Goal: Feedback & Contribution: Leave review/rating

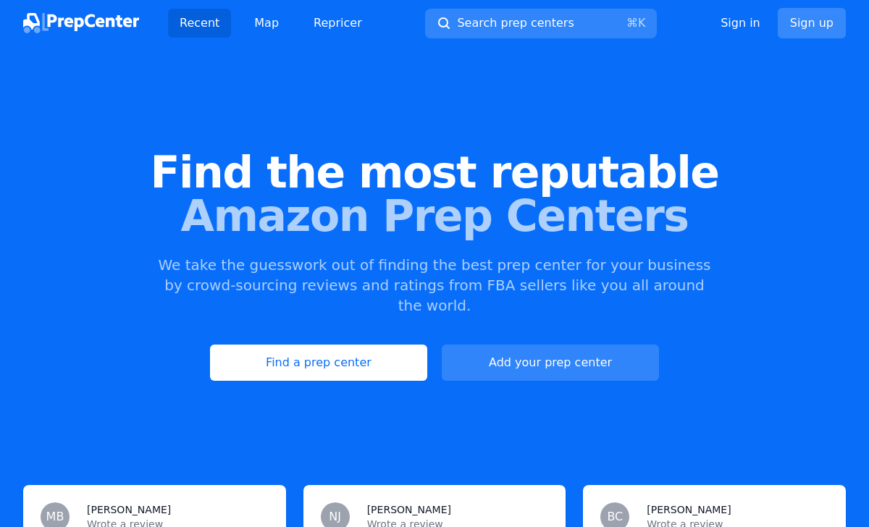
click at [806, 22] on link "Sign up" at bounding box center [812, 23] width 68 height 30
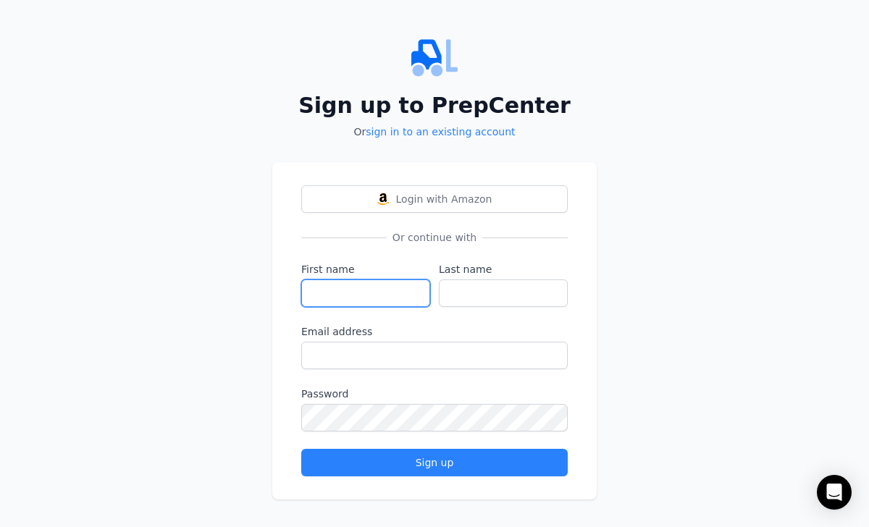
click at [396, 283] on input "First name" at bounding box center [365, 293] width 129 height 28
type input "bes"
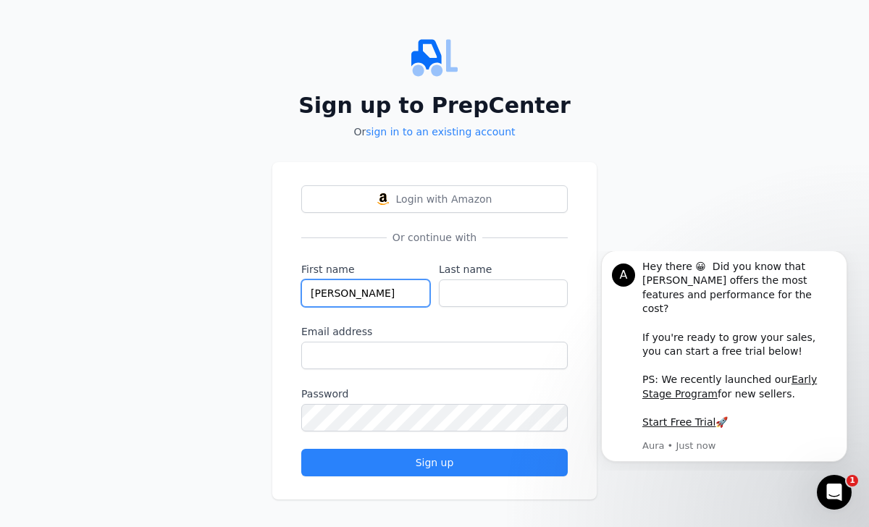
type input "[PERSON_NAME]"
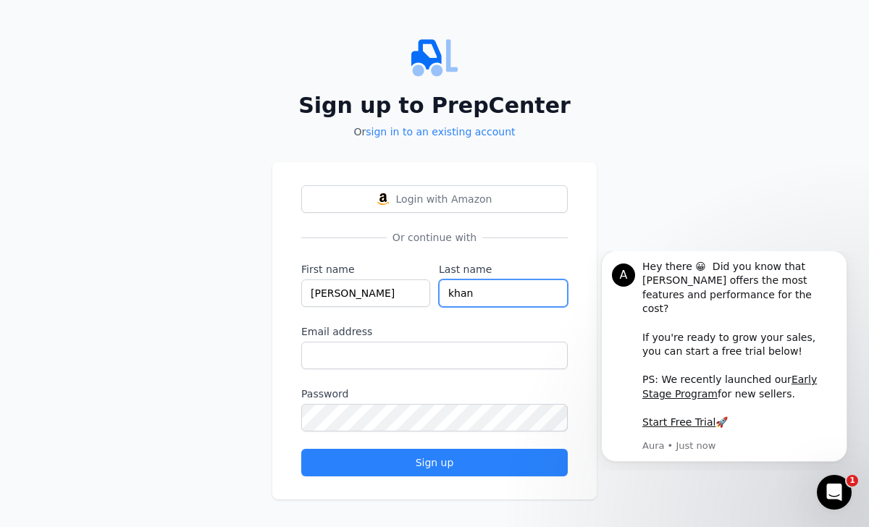
type input "khan"
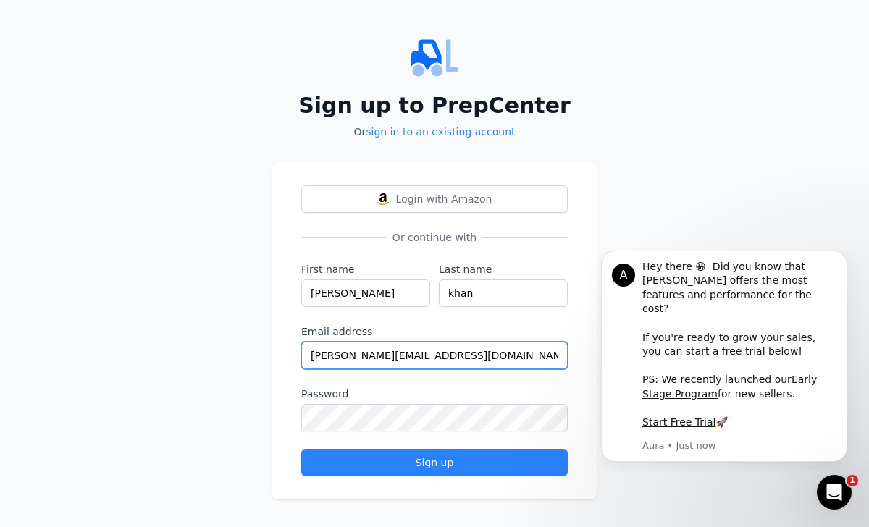
type input "[PERSON_NAME][EMAIL_ADDRESS][DOMAIN_NAME]"
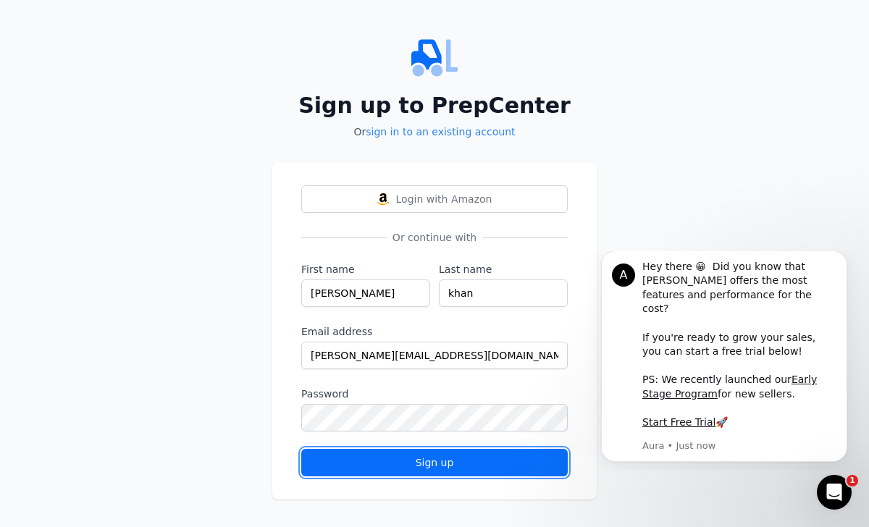
click at [344, 475] on button "Sign up" at bounding box center [434, 463] width 266 height 28
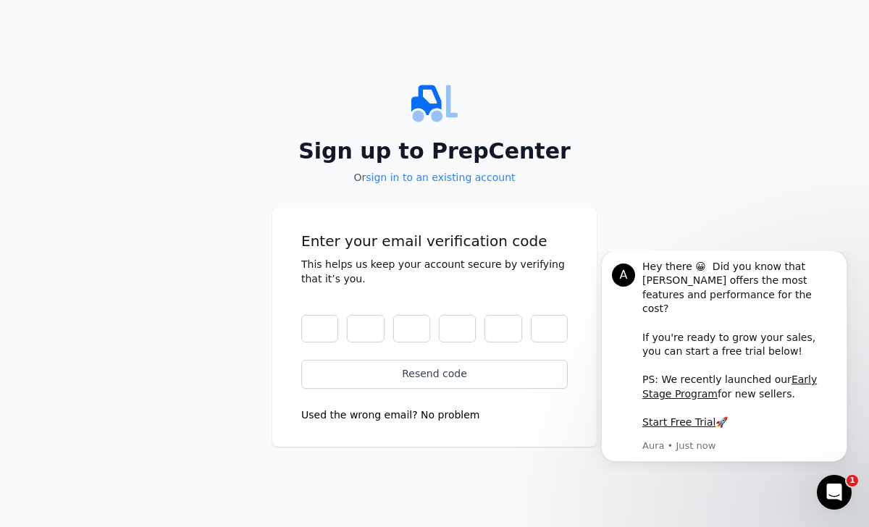
click at [435, 419] on button "Used the wrong email? No problem" at bounding box center [390, 415] width 179 height 14
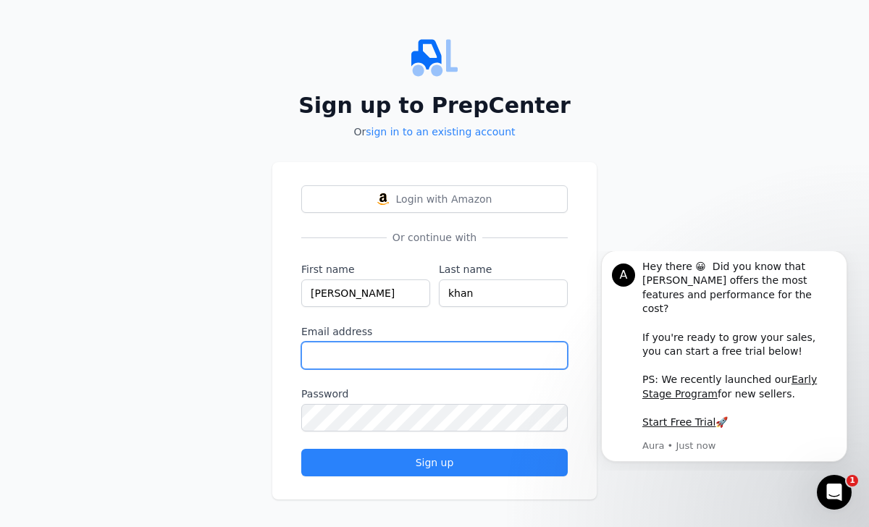
click at [414, 357] on input "Email address" at bounding box center [434, 356] width 266 height 28
type input "[EMAIL_ADDRESS][DOMAIN_NAME]"
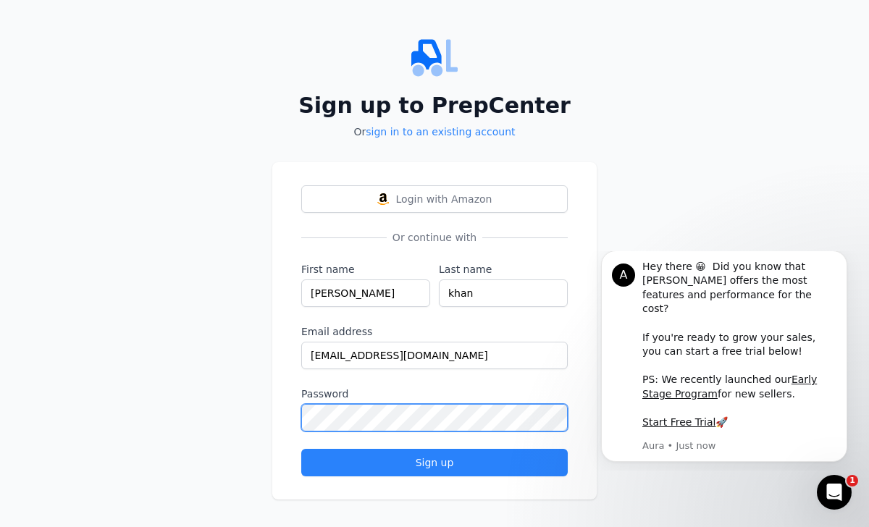
click at [301, 449] on button "Sign up" at bounding box center [434, 463] width 266 height 28
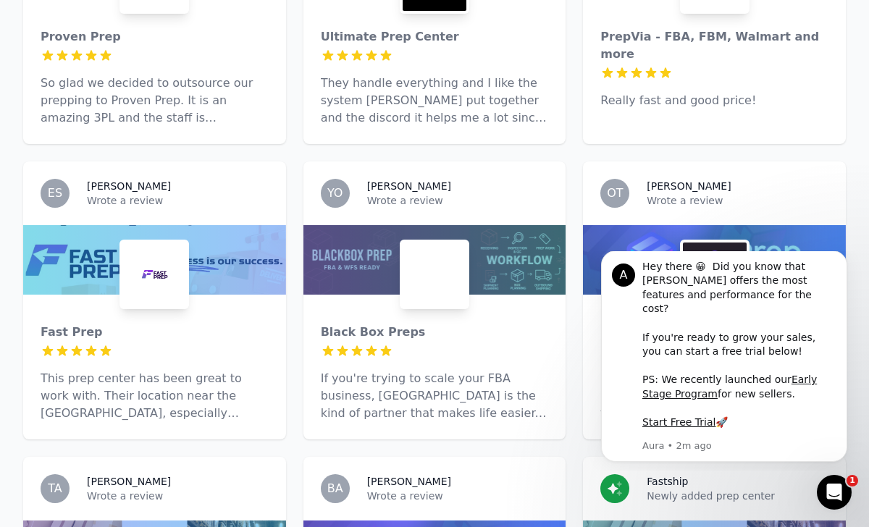
scroll to position [649, 0]
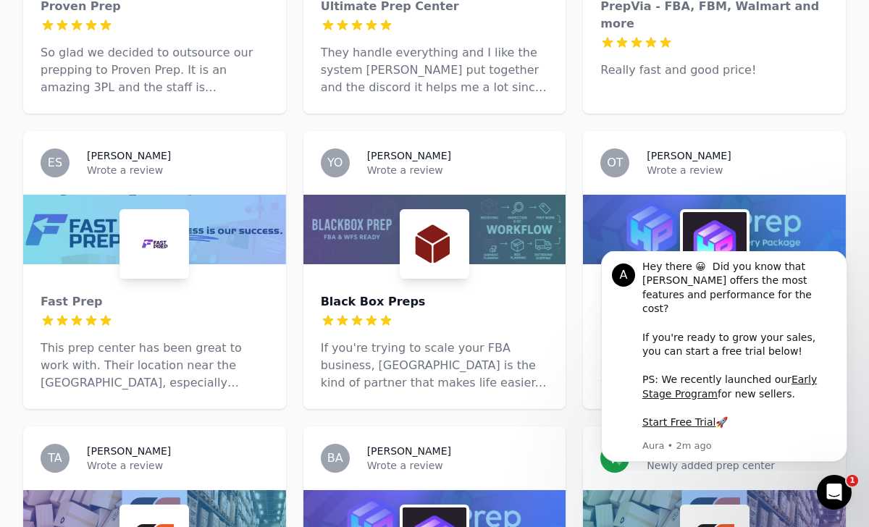
click at [354, 293] on div "Black Box Preps" at bounding box center [435, 301] width 228 height 17
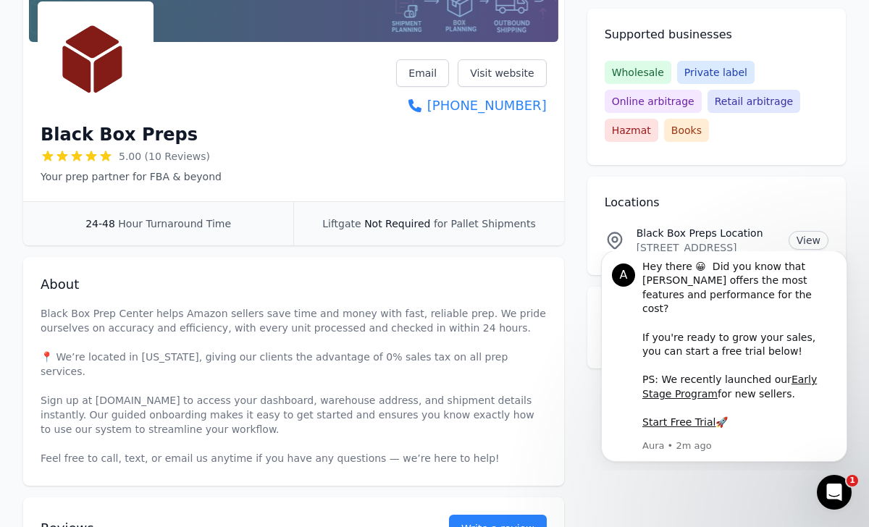
scroll to position [266, 0]
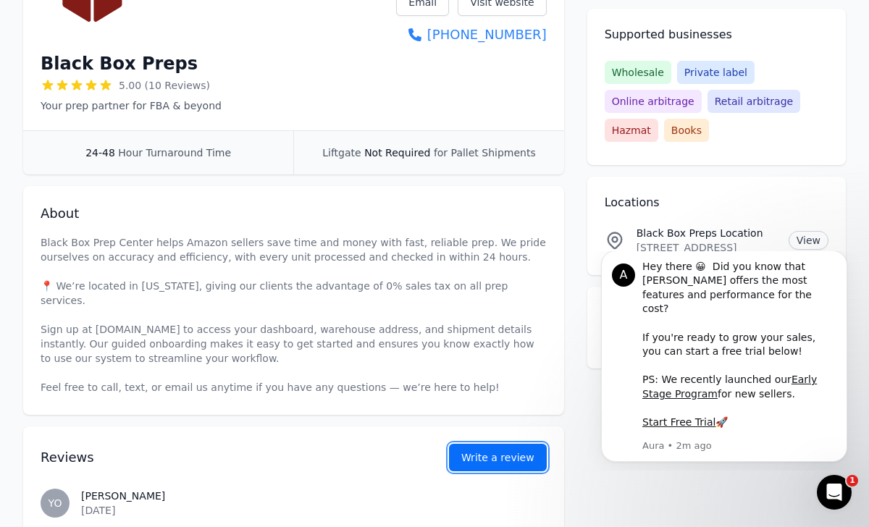
click at [468, 444] on button "Write a review" at bounding box center [498, 458] width 98 height 28
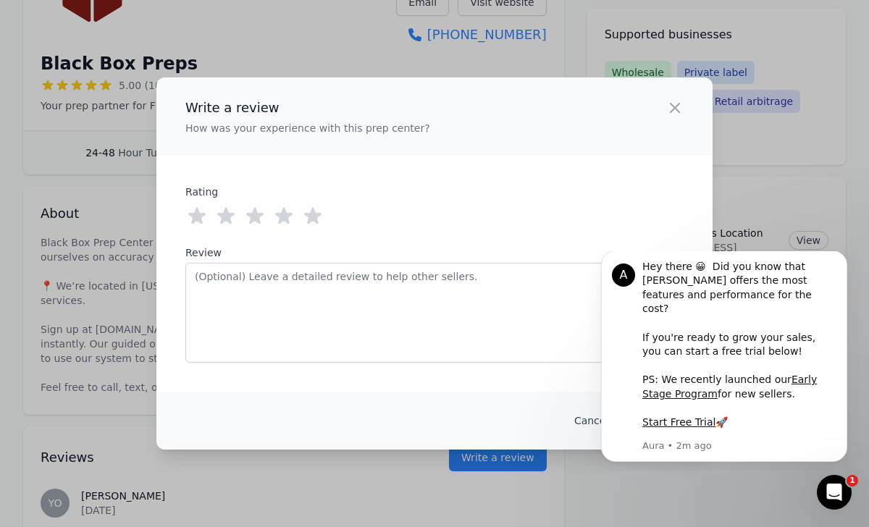
click at [315, 222] on icon at bounding box center [312, 216] width 23 height 23
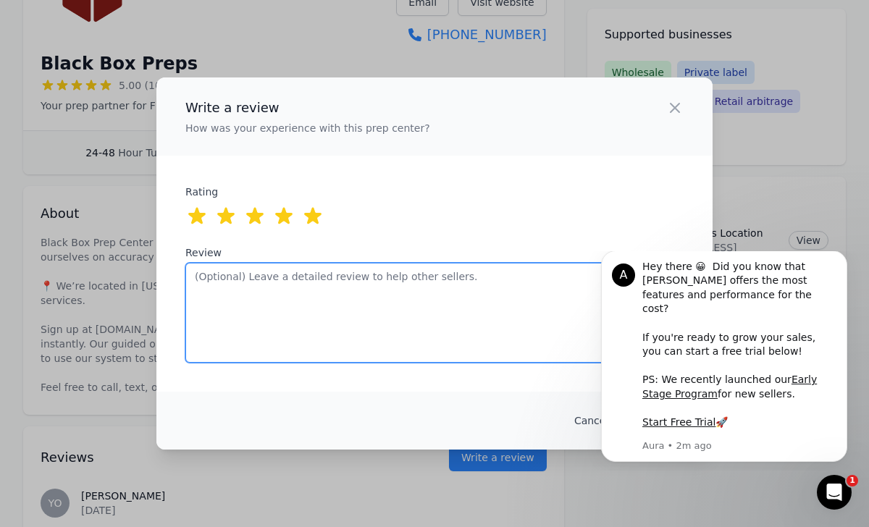
click at [349, 282] on textarea "Review" at bounding box center [434, 313] width 498 height 100
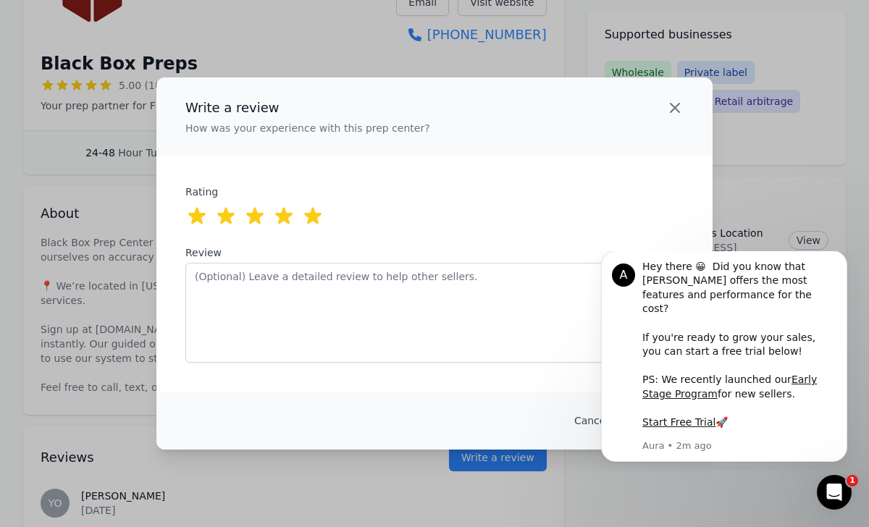
click at [678, 104] on icon "button" at bounding box center [674, 108] width 9 height 9
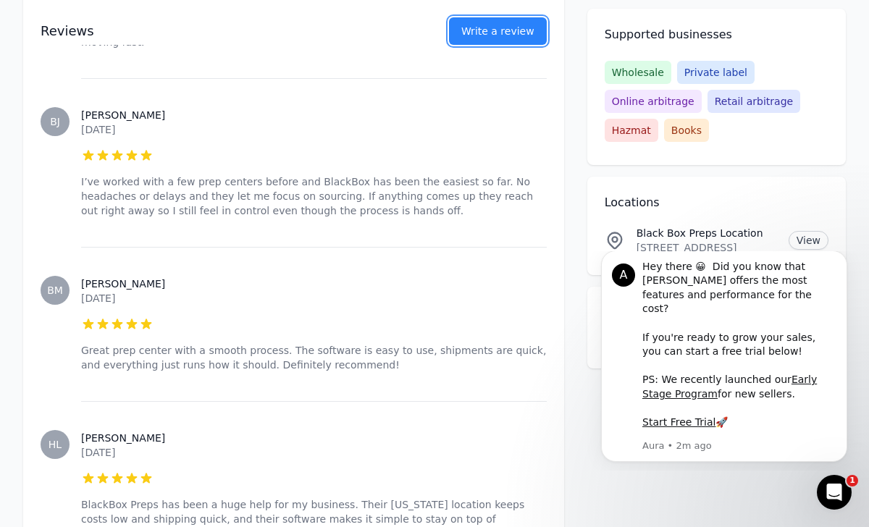
scroll to position [885, 0]
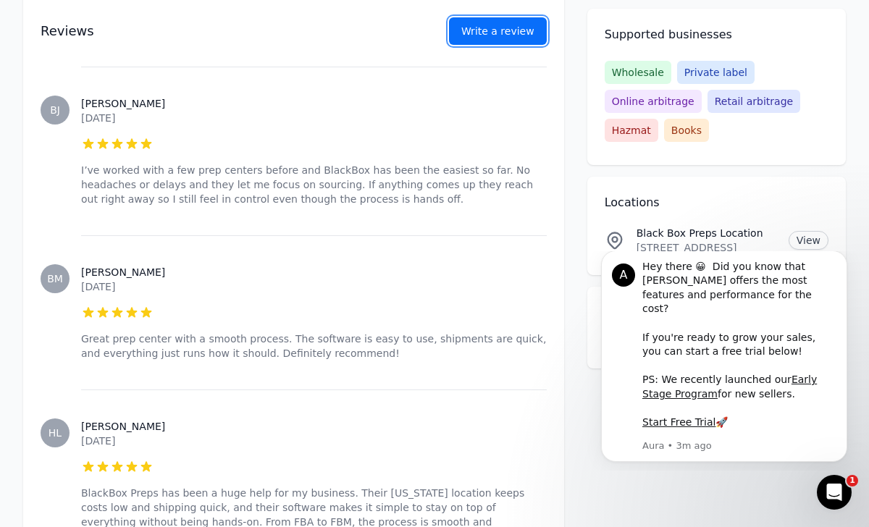
click at [485, 44] on button "Write a review" at bounding box center [498, 31] width 98 height 28
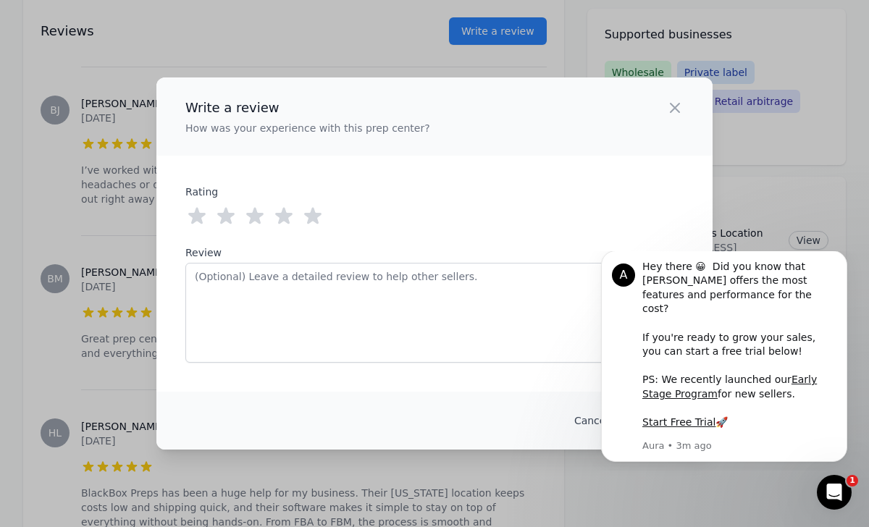
click at [324, 222] on icon at bounding box center [312, 216] width 23 height 23
click at [829, 475] on div "Open Intercom Messenger" at bounding box center [832, 490] width 48 height 48
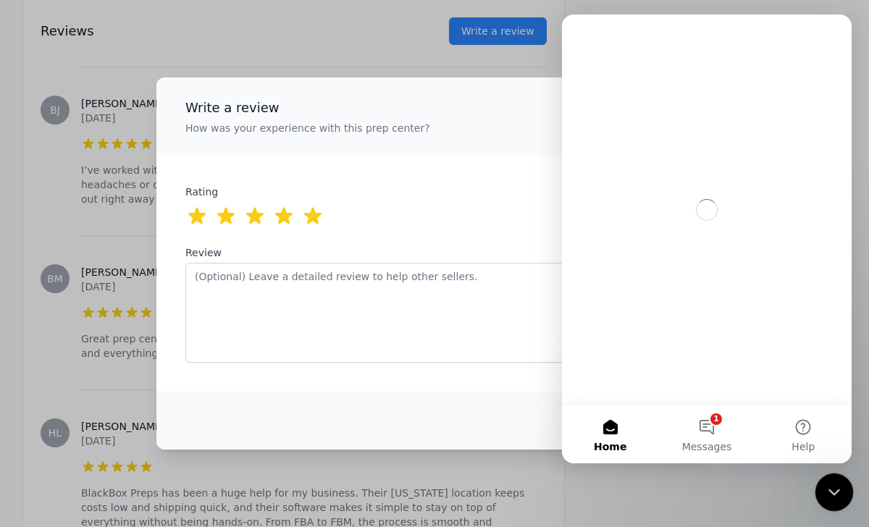
scroll to position [0, 0]
click at [829, 476] on div "Close Intercom Messenger" at bounding box center [831, 490] width 35 height 35
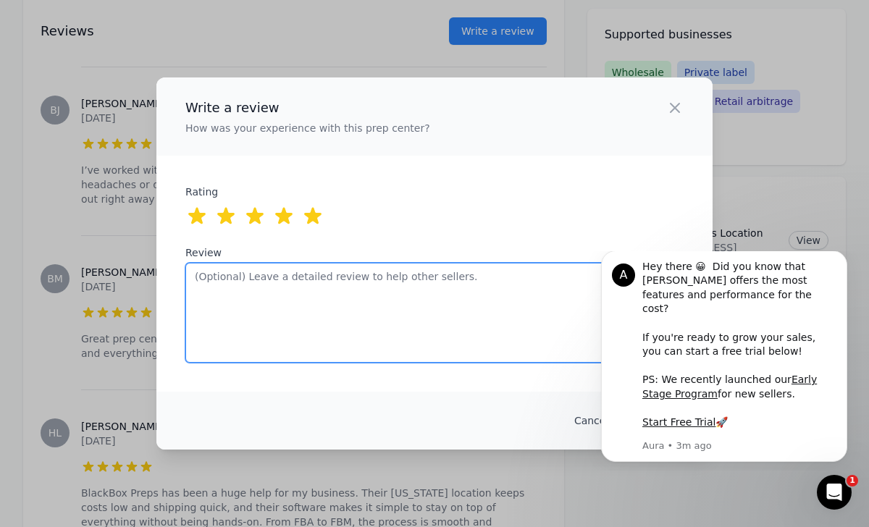
click at [497, 361] on textarea "Review" at bounding box center [434, 313] width 498 height 100
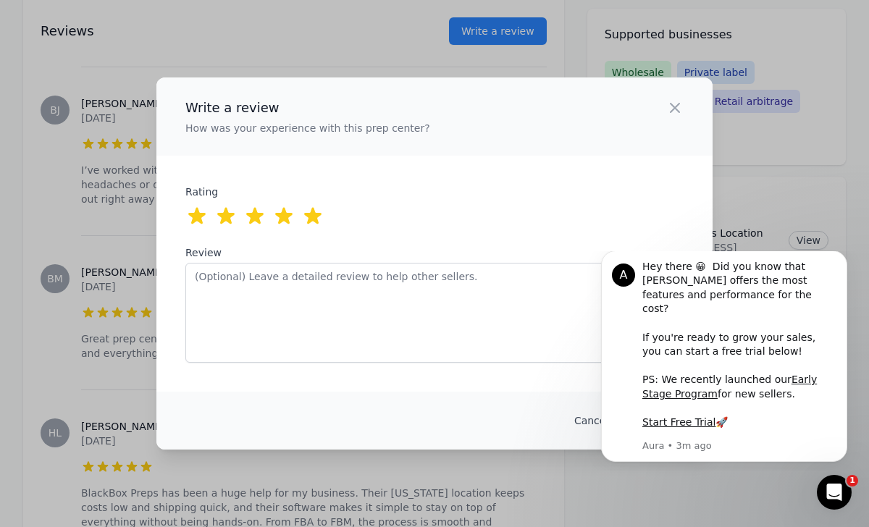
click at [458, 459] on div "Write a review How was your experience with this prep center? Close panel ratin…" at bounding box center [434, 263] width 869 height 527
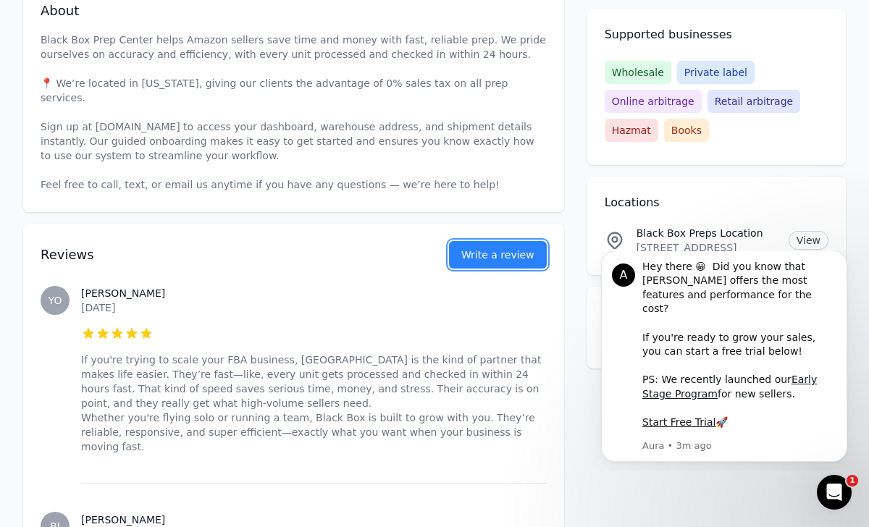
scroll to position [246, 0]
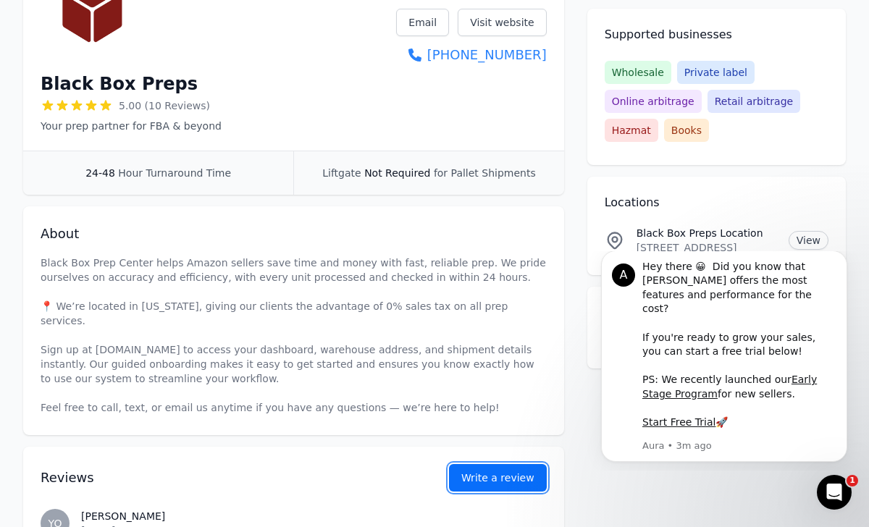
click at [463, 464] on button "Write a review" at bounding box center [498, 478] width 98 height 28
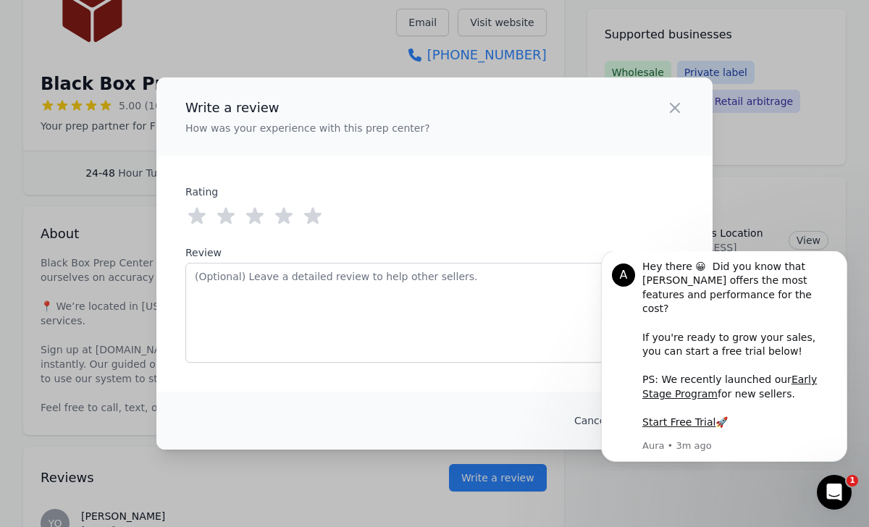
click at [316, 222] on icon at bounding box center [312, 216] width 17 height 17
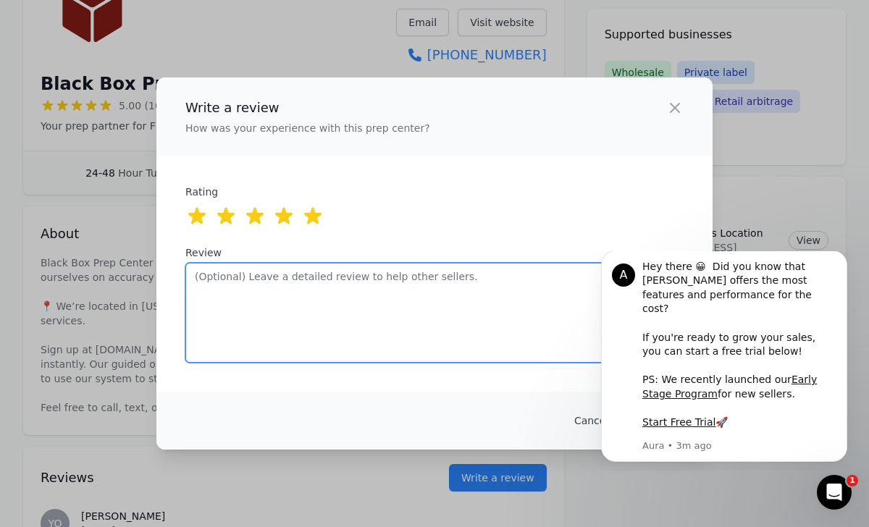
click at [316, 300] on textarea "Review" at bounding box center [434, 313] width 498 height 100
type textarea "I've been using Black Box Prep Ce"
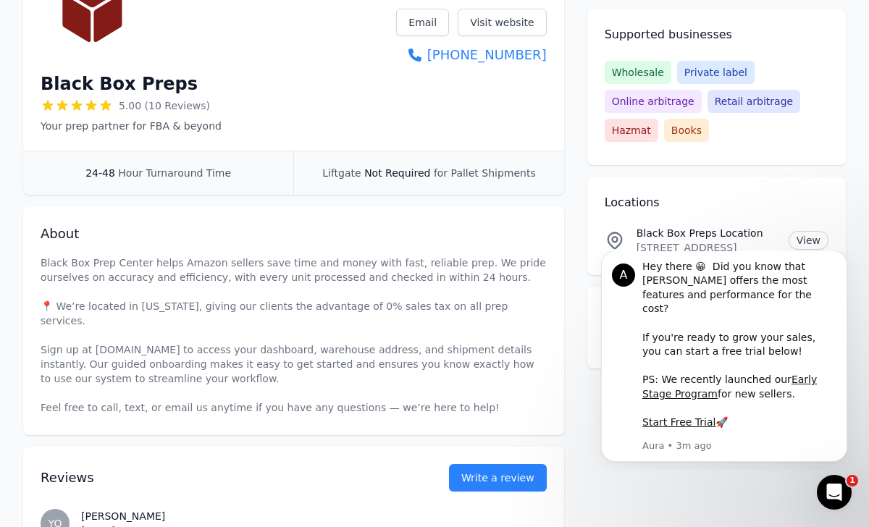
click at [236, 64] on div "Write a review How was your experience with this prep center? Close panel ratin…" at bounding box center [434, 263] width 869 height 527
click at [505, 470] on button "Write a review" at bounding box center [498, 478] width 98 height 28
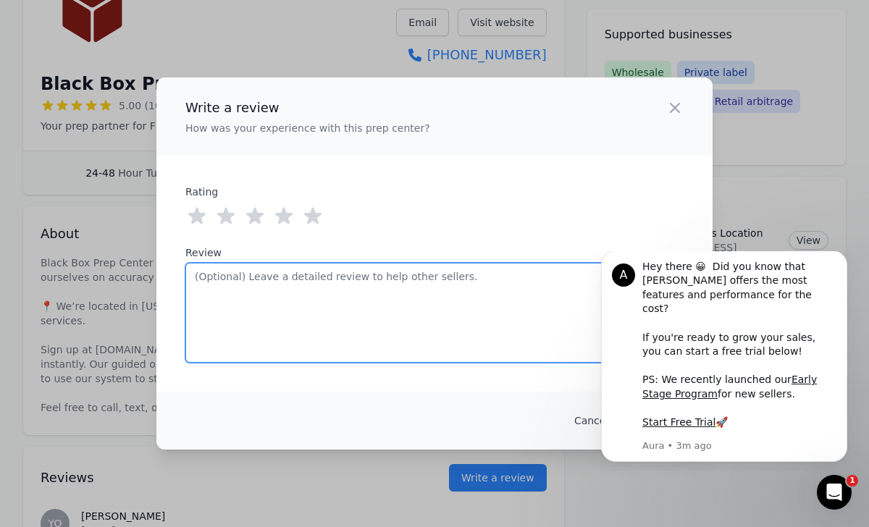
click at [439, 358] on textarea "Review" at bounding box center [434, 313] width 498 height 100
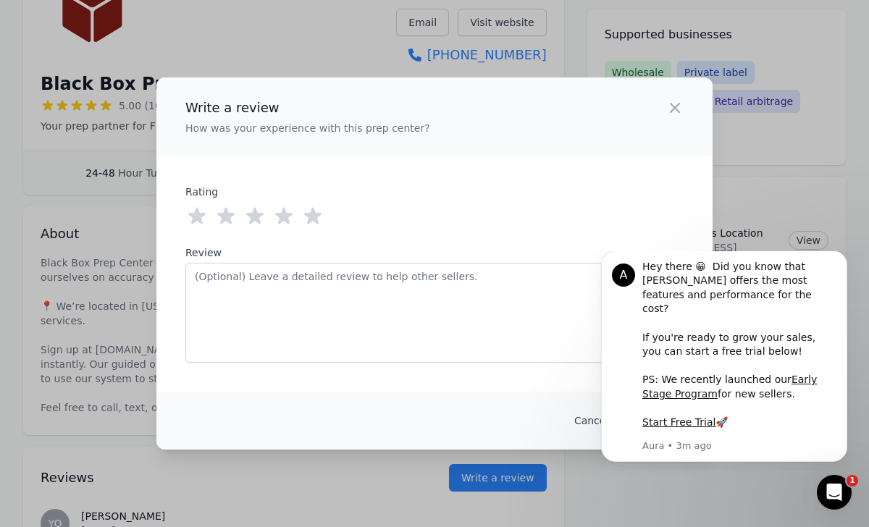
click at [315, 220] on icon at bounding box center [312, 216] width 17 height 17
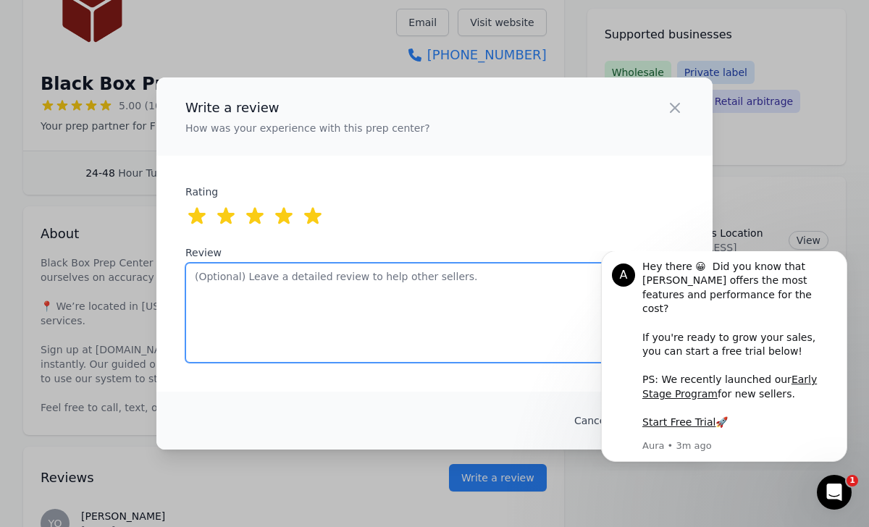
click at [314, 327] on textarea "Review" at bounding box center [434, 313] width 498 height 100
type textarea "I've been using Black Box Preps for around a year now and"
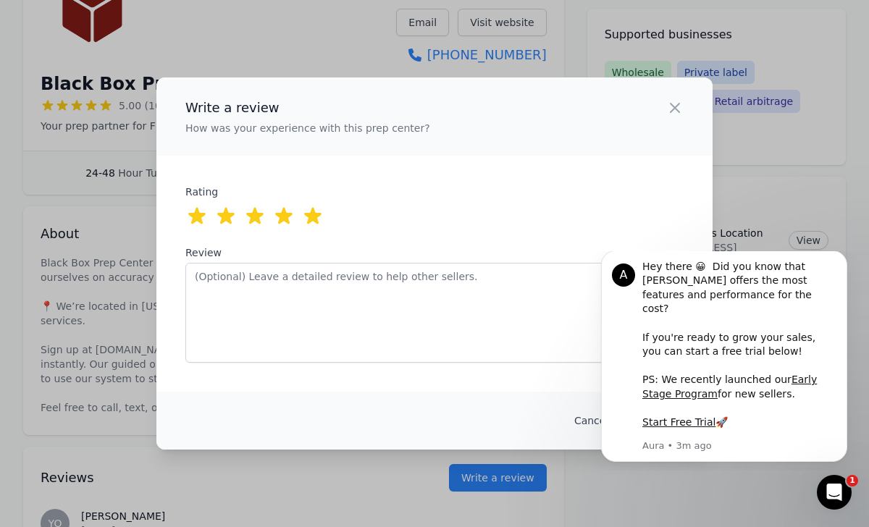
click at [122, 445] on div "Write a review How was your experience with this prep center? Close panel ratin…" at bounding box center [434, 263] width 869 height 527
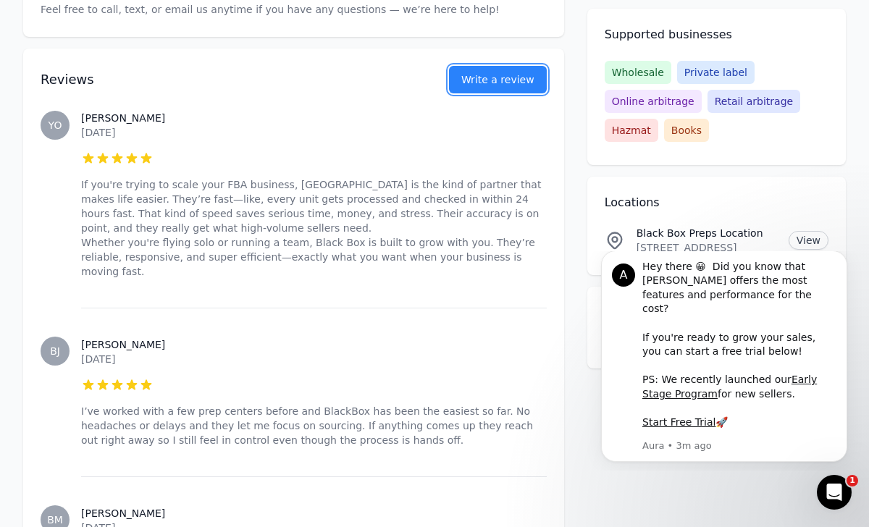
scroll to position [646, 0]
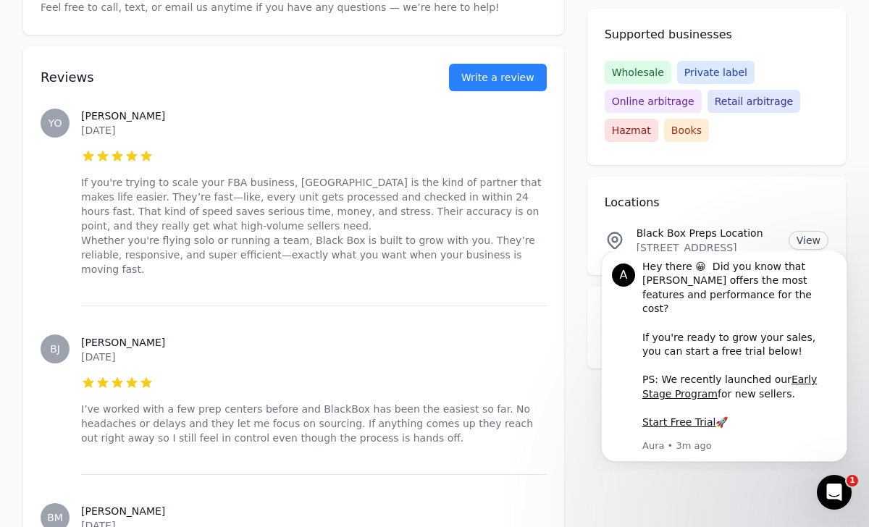
click at [480, 46] on div "Reviews Write a review" at bounding box center [294, 68] width 506 height 45
click at [480, 64] on button "Write a review" at bounding box center [498, 78] width 98 height 28
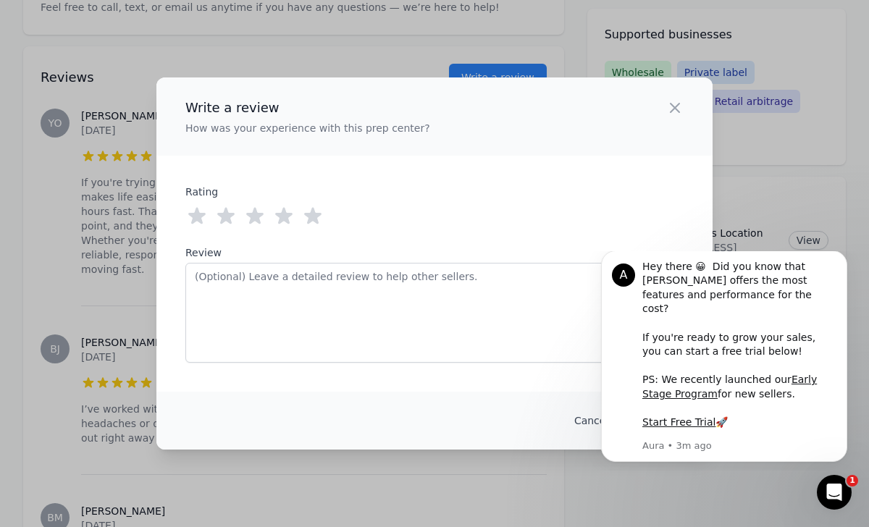
click at [308, 219] on icon at bounding box center [312, 216] width 23 height 23
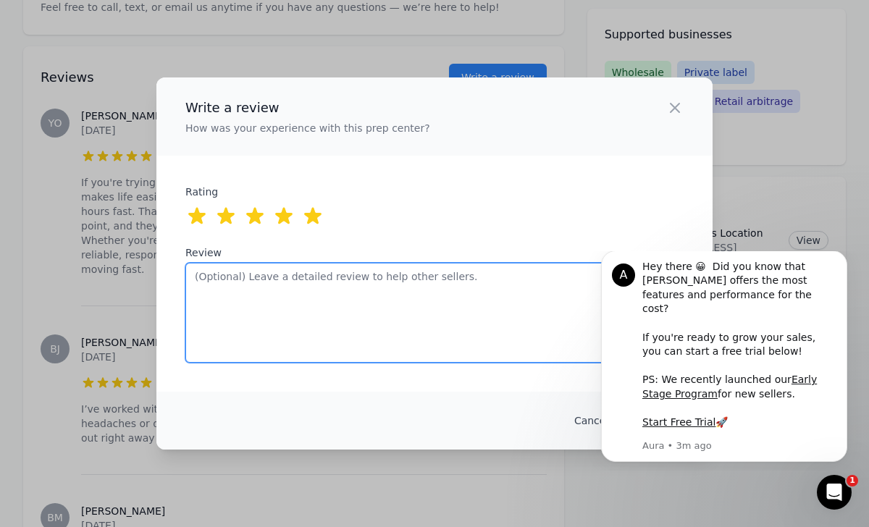
click at [308, 287] on textarea "Review" at bounding box center [434, 313] width 498 height 100
type textarea "I've been with Black Box Preps for the past year and its"
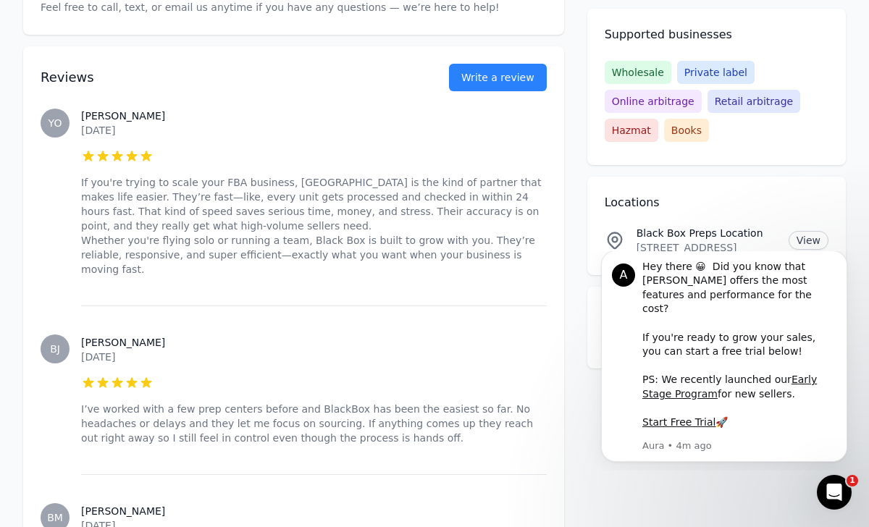
click at [82, 444] on div "Write a review How was your experience with this prep center? Close panel ratin…" at bounding box center [434, 263] width 869 height 527
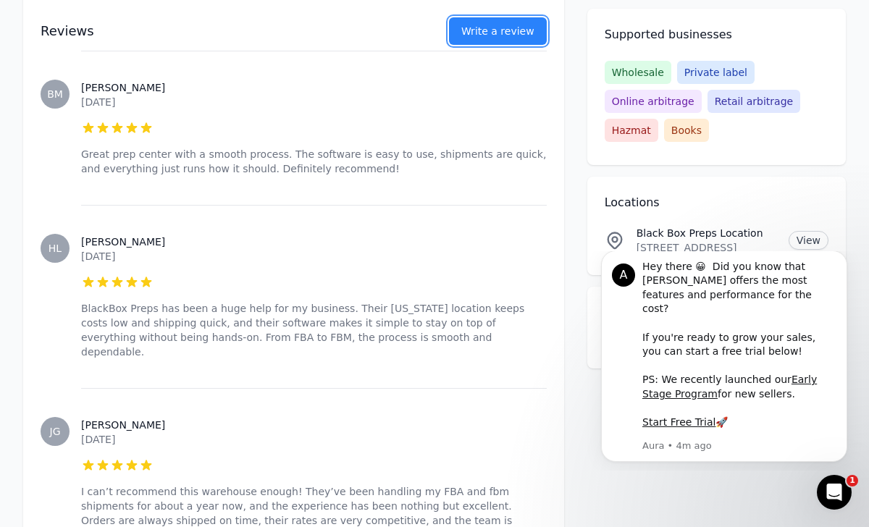
scroll to position [1069, 0]
click at [465, 28] on button "Write a review" at bounding box center [498, 31] width 98 height 28
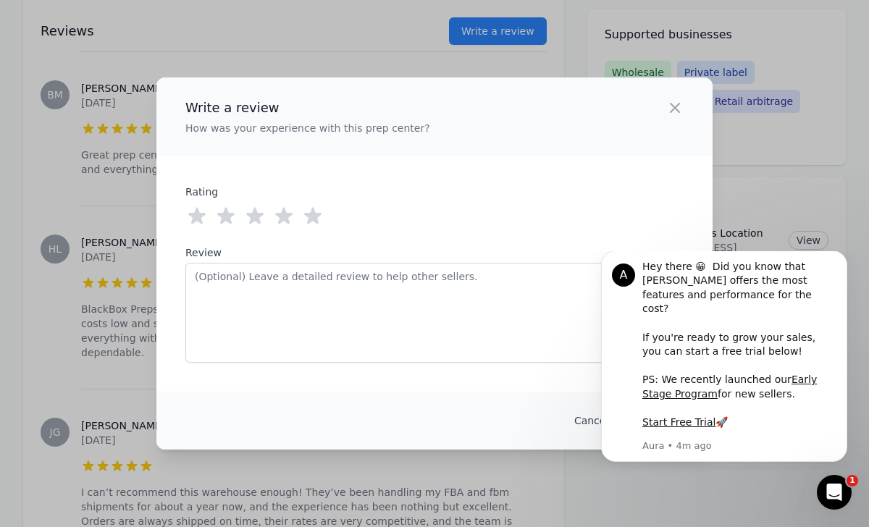
click at [308, 211] on icon at bounding box center [312, 216] width 23 height 23
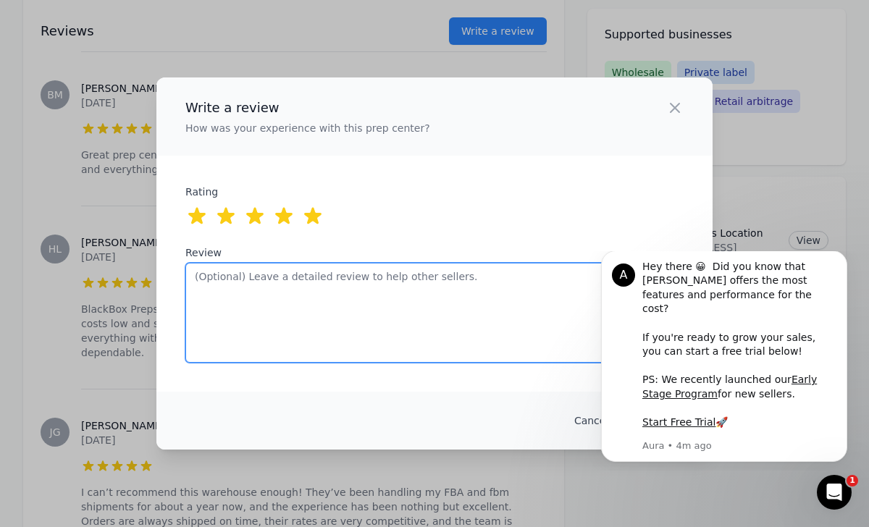
click at [308, 269] on textarea "Review" at bounding box center [434, 313] width 498 height 100
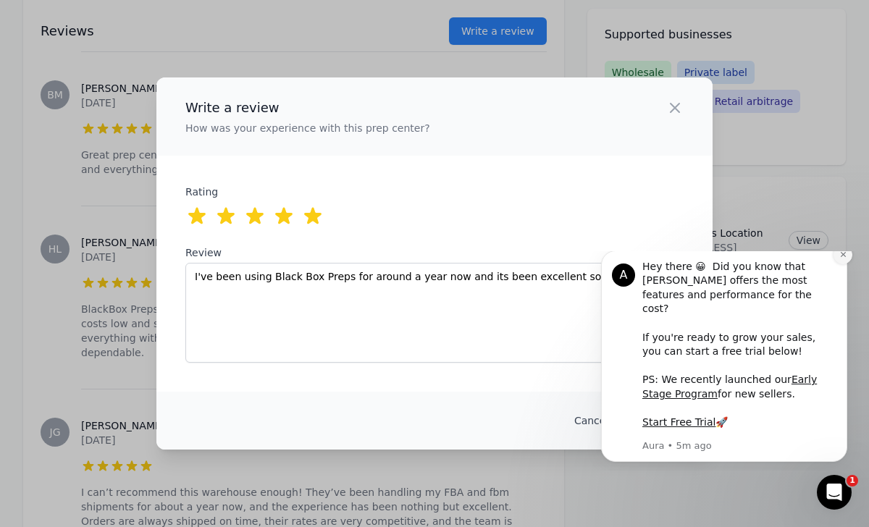
click at [841, 258] on icon "Dismiss notification" at bounding box center [843, 254] width 8 height 8
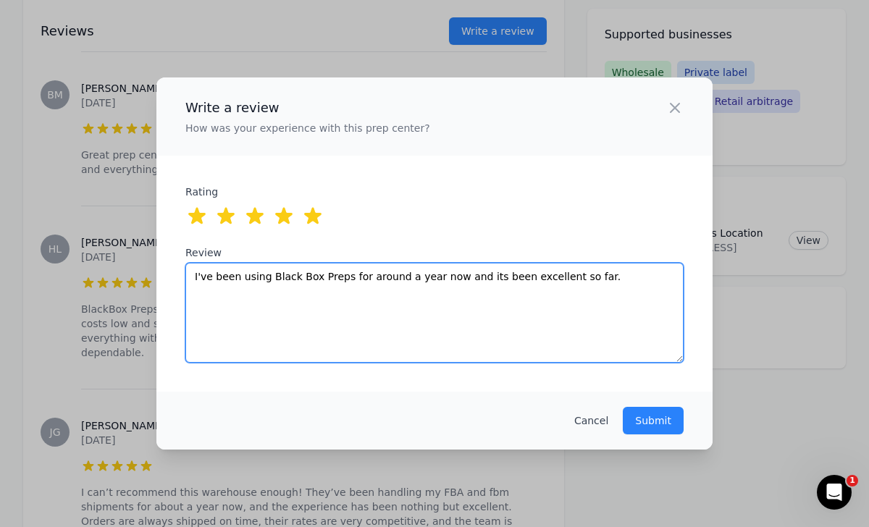
click at [577, 275] on textarea "I've been using Black Box Preps for around a year now and its been excellent so…" at bounding box center [434, 313] width 498 height 100
click at [589, 278] on textarea "I've been using Black Box Preps for around a year now and its been excellent so…" at bounding box center [434, 313] width 498 height 100
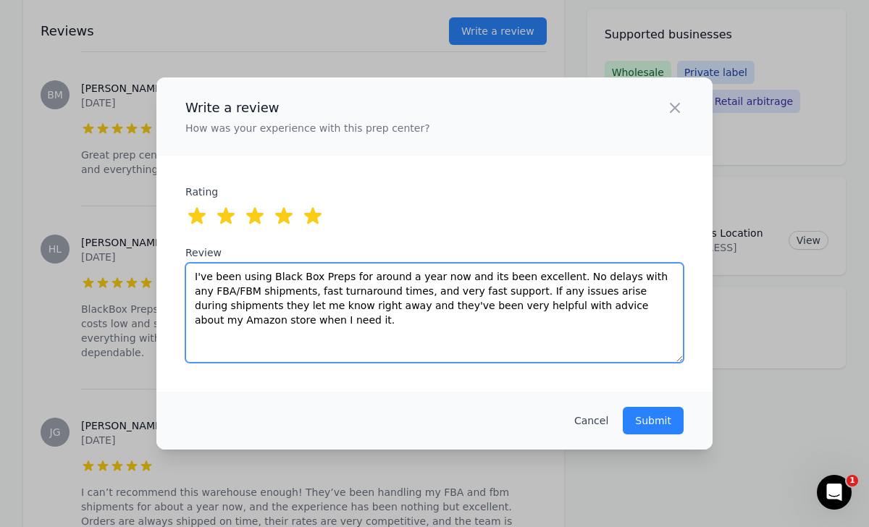
paste textarea "’ve been using Black Box Preps for about a year now, and they’ve consistently d…"
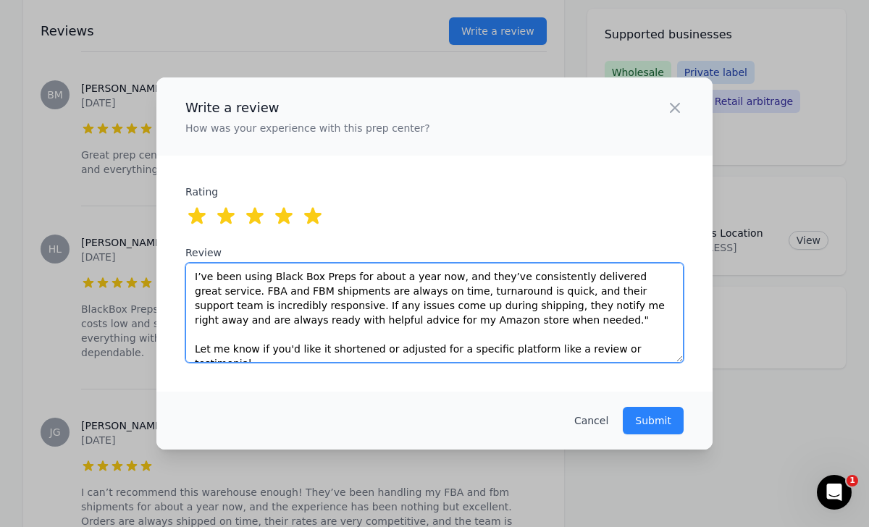
drag, startPoint x: 193, startPoint y: 348, endPoint x: 725, endPoint y: 355, distance: 532.9
click at [725, 355] on div "Write a review How was your experience with this prep center? Close panel ratin…" at bounding box center [434, 263] width 869 height 527
click at [464, 325] on textarea "I’ve been using Black Box Preps for about a year now, and they’ve consistently …" at bounding box center [434, 313] width 498 height 100
paste textarea "It’s been a huge relief knowing I can trust them to handle this side of my busi…"
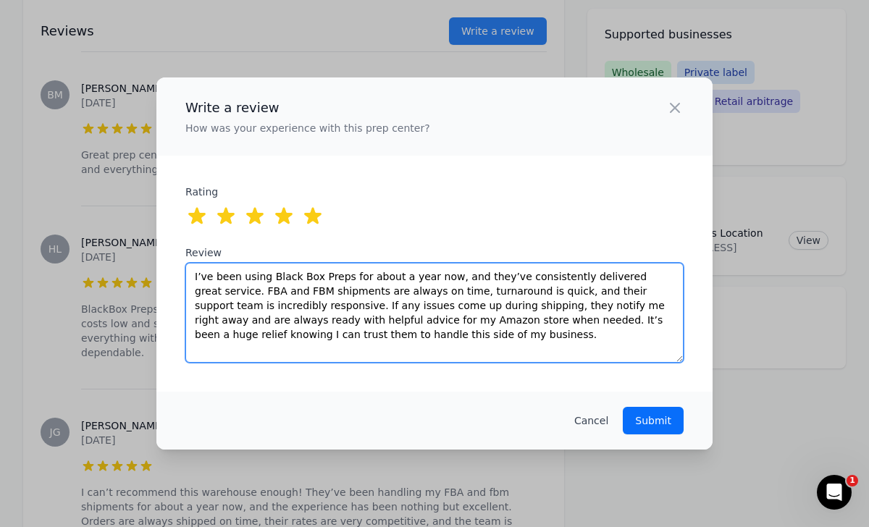
type textarea "I’ve been using Black Box Preps for about a year now, and they’ve consistently …"
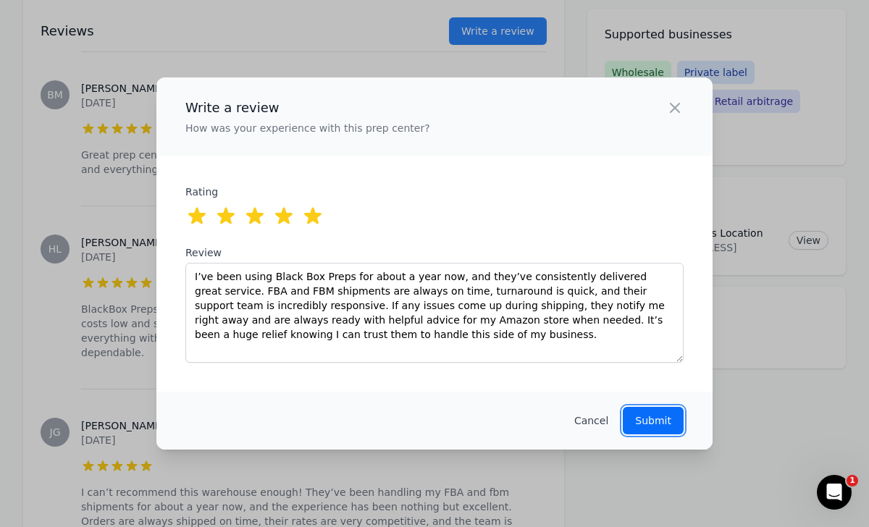
click at [665, 415] on p "Submit" at bounding box center [653, 420] width 36 height 14
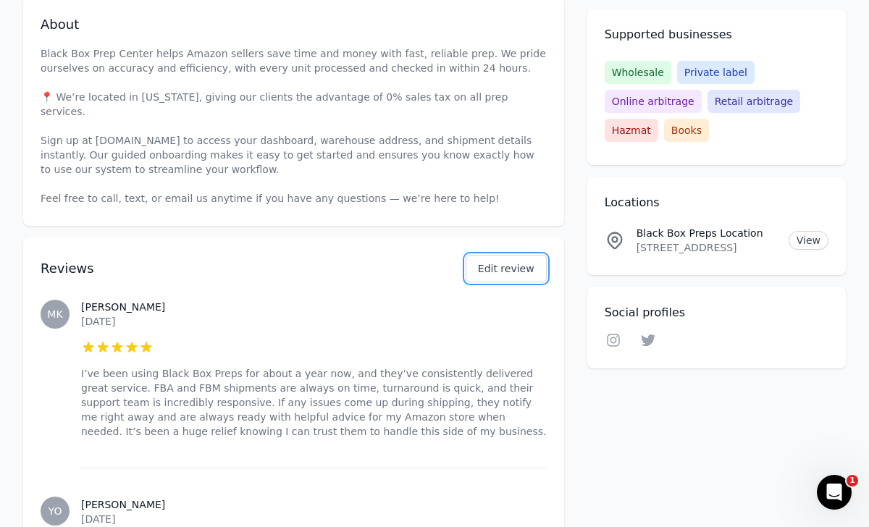
scroll to position [503, 0]
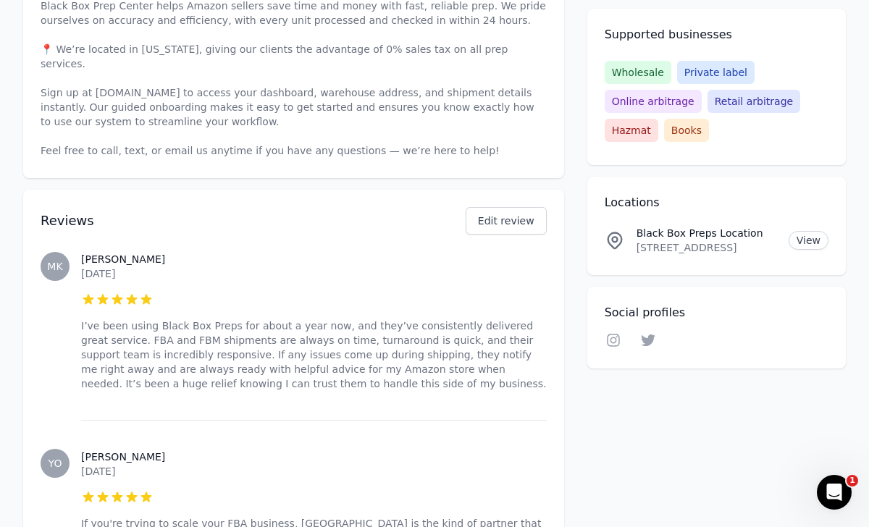
click at [47, 261] on span "MK" at bounding box center [54, 266] width 15 height 10
click at [89, 252] on h3 "[PERSON_NAME]" at bounding box center [313, 259] width 465 height 14
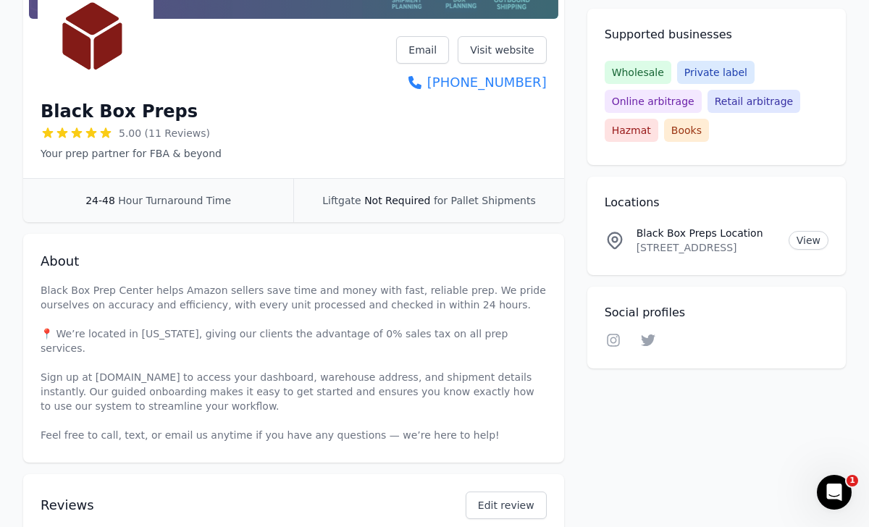
scroll to position [0, 0]
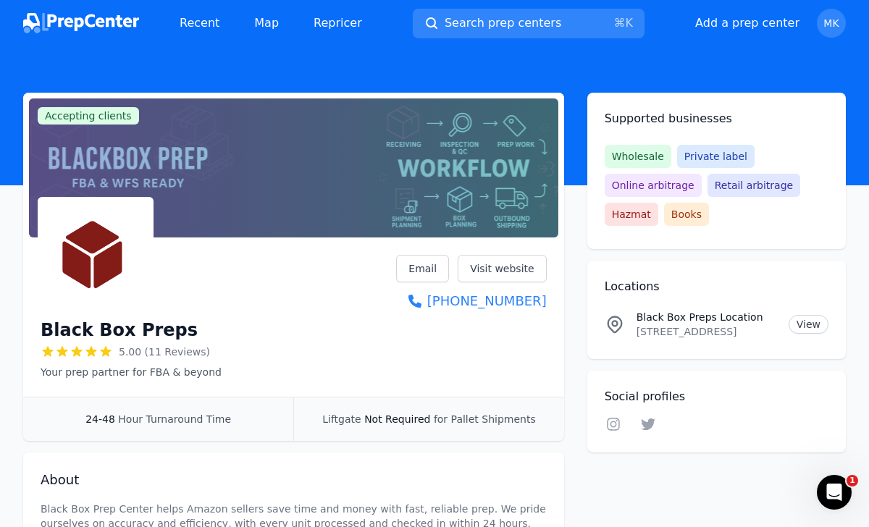
click at [54, 23] on img at bounding box center [81, 23] width 116 height 20
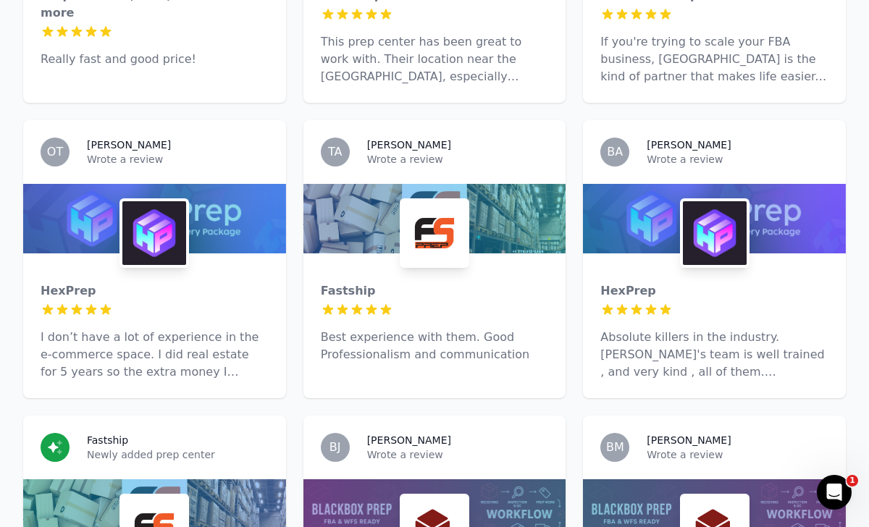
scroll to position [955, 0]
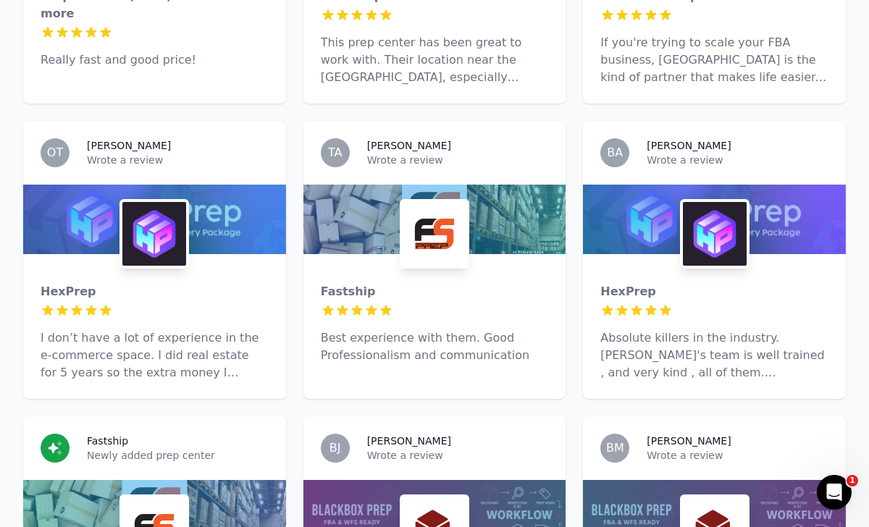
click at [150, 185] on div at bounding box center [154, 219] width 263 height 69
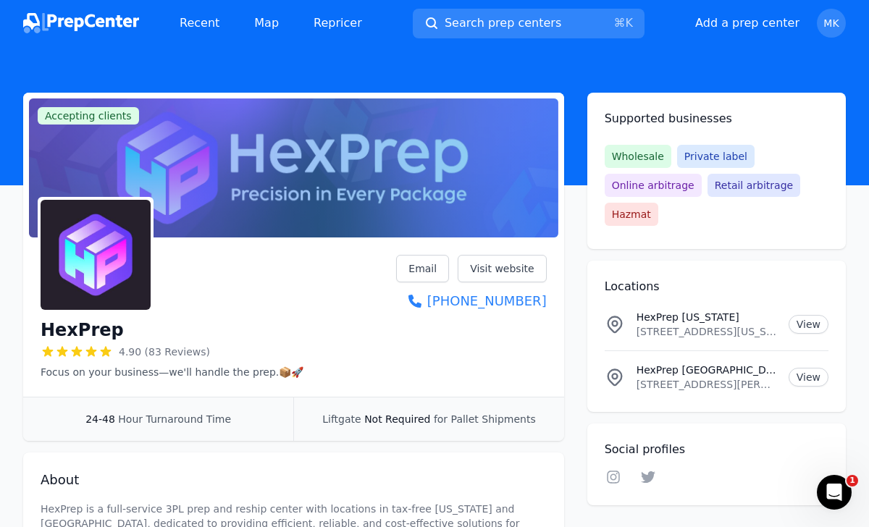
click at [611, 464] on div "Social profiles Linkedin Facebook Instagram Twitter YouTube" at bounding box center [716, 465] width 258 height 82
click at [615, 484] on link "Instagram" at bounding box center [612, 479] width 17 height 18
click at [646, 481] on icon at bounding box center [648, 477] width 14 height 12
click at [66, 12] on div "Recent Map Repricer" at bounding box center [198, 23] width 350 height 29
click at [66, 18] on img at bounding box center [81, 23] width 116 height 20
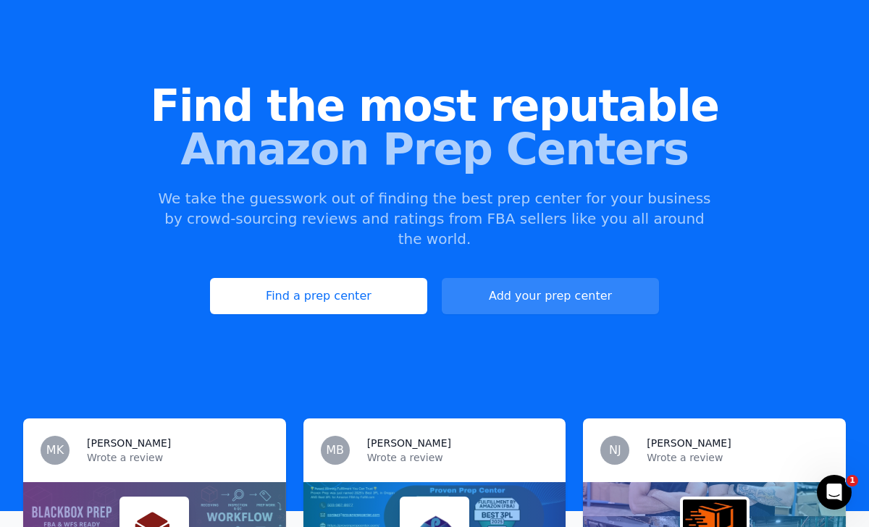
scroll to position [67, 0]
